Goal: Transaction & Acquisition: Download file/media

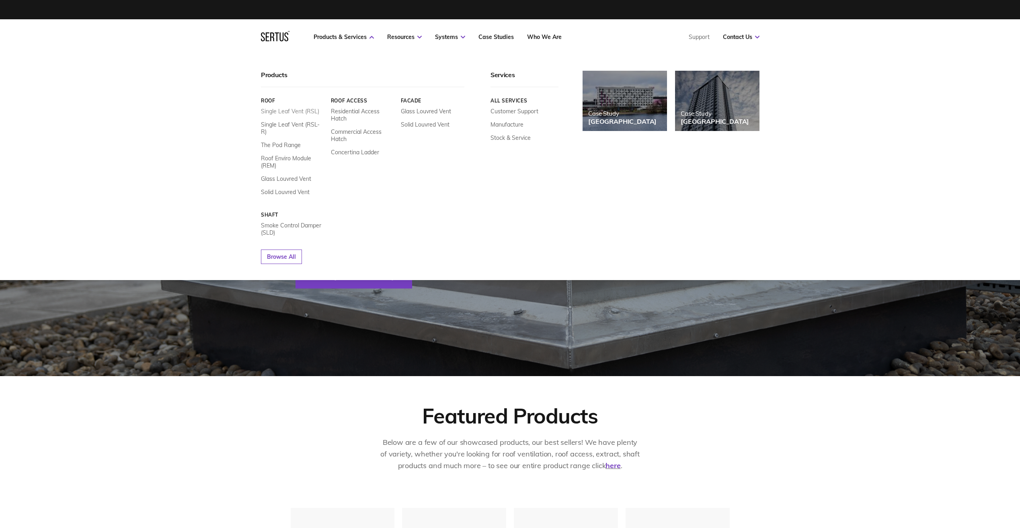
click at [285, 111] on link "Single Leaf Vent (RSL)" at bounding box center [290, 111] width 58 height 7
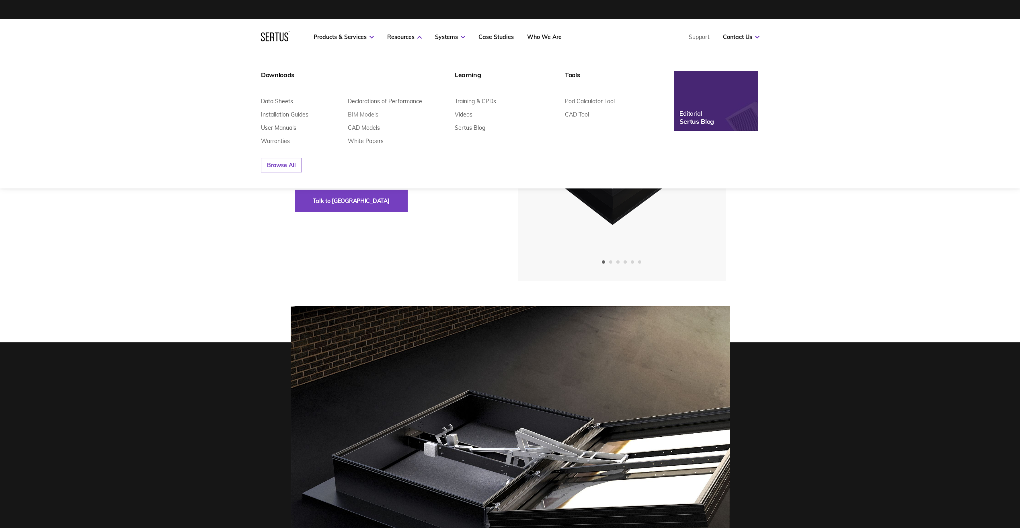
click at [362, 112] on link "BIM Models" at bounding box center [363, 114] width 31 height 7
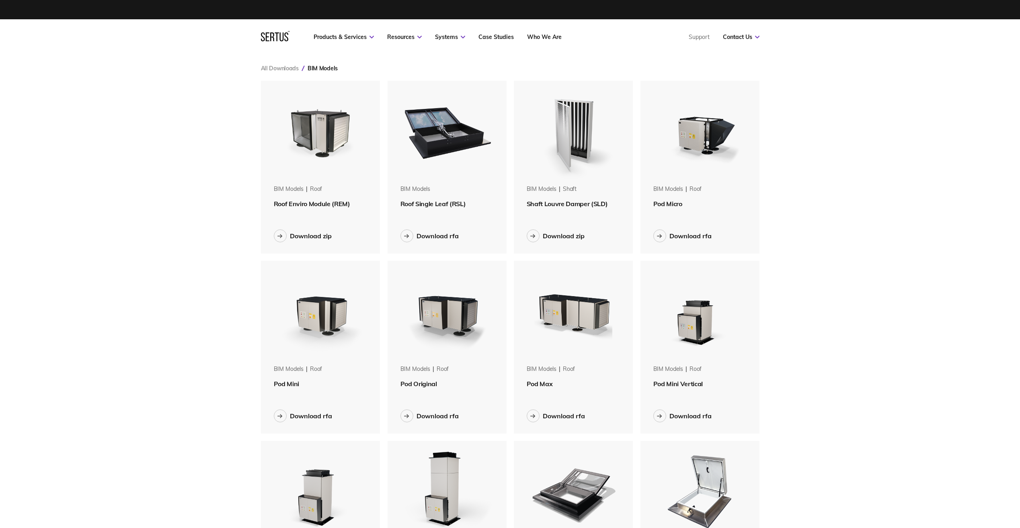
click at [437, 204] on span "Roof Single Leaf (RSL)" at bounding box center [434, 204] width 66 height 8
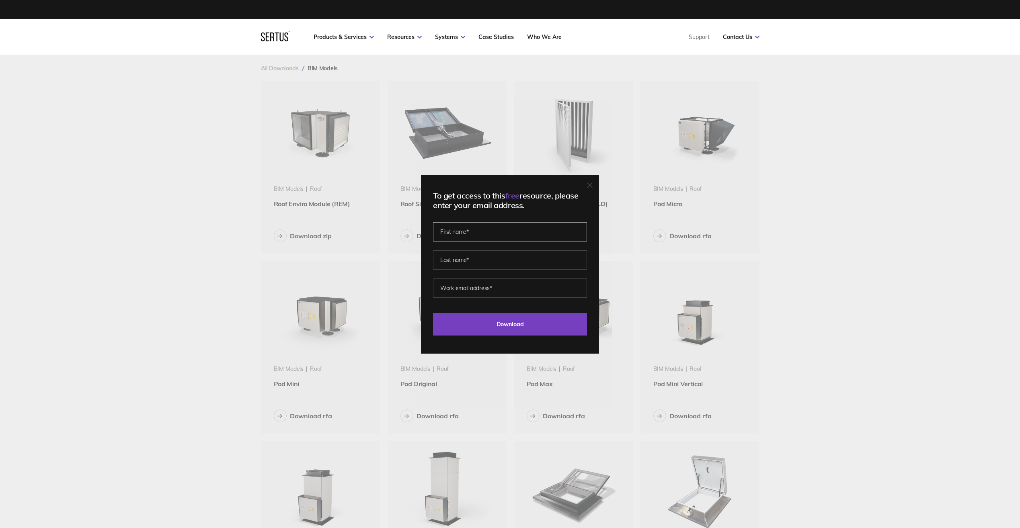
click at [497, 232] on input "text" at bounding box center [510, 231] width 154 height 19
type input "[PERSON_NAME]"
type input "[PERSON_NAME][EMAIL_ADDRESS][PERSON_NAME][DOMAIN_NAME]"
click at [515, 321] on input "Download" at bounding box center [510, 324] width 154 height 23
